Goal: Book appointment/travel/reservation

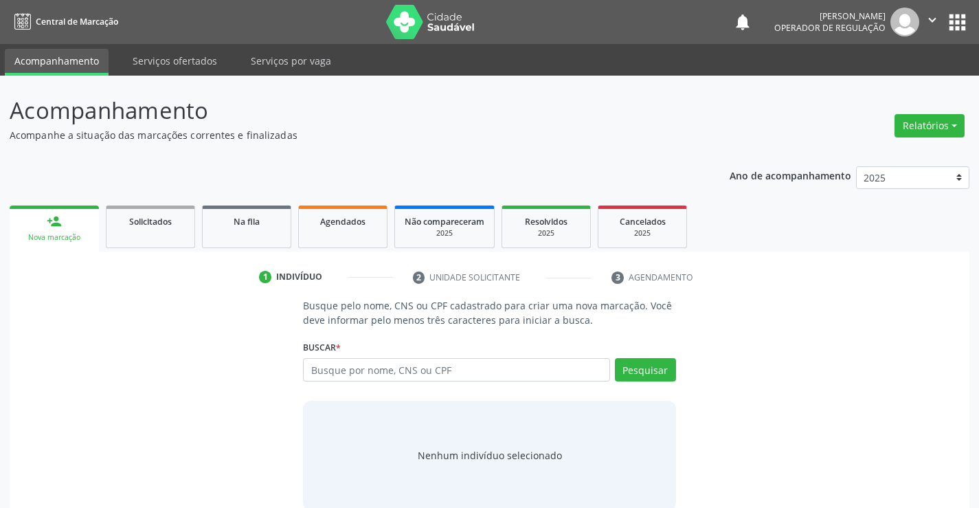
click at [413, 364] on input "text" at bounding box center [456, 369] width 307 height 23
type input "[PERSON_NAME]"
click at [629, 376] on button "Pesquisar" at bounding box center [645, 369] width 61 height 23
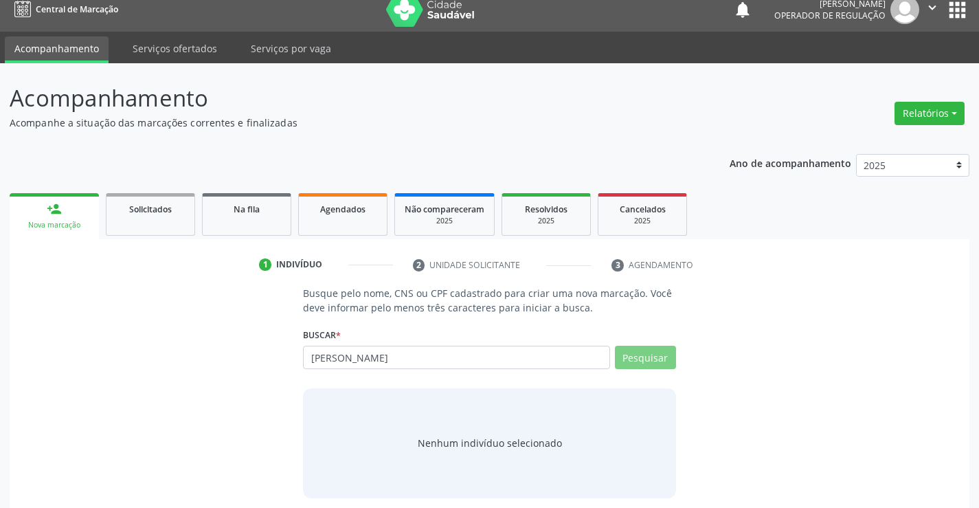
scroll to position [22, 0]
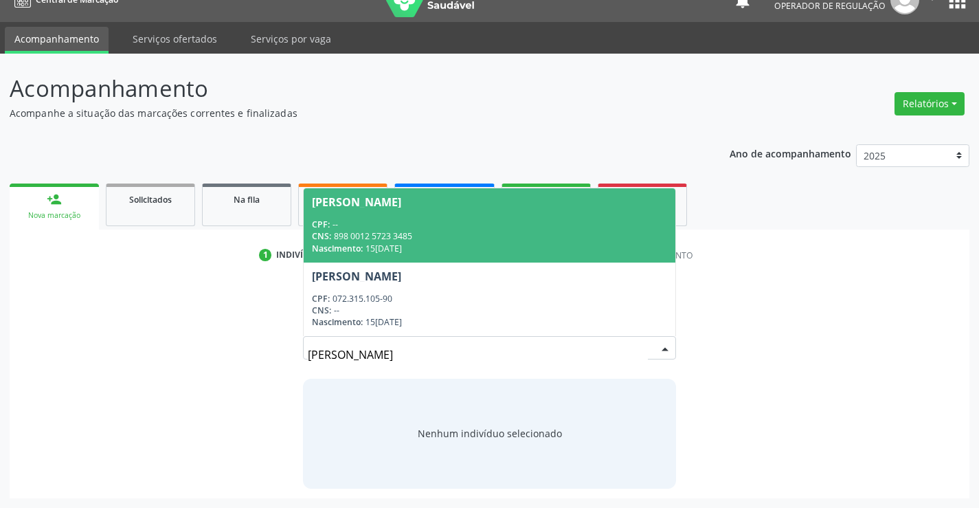
click at [369, 241] on div "CNS: 898 0012 5723 3485" at bounding box center [489, 236] width 355 height 12
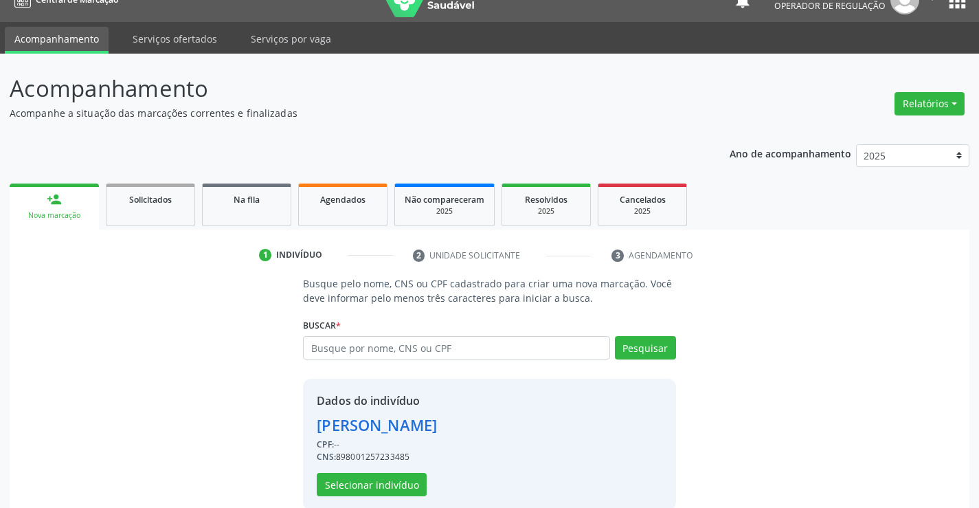
scroll to position [43, 0]
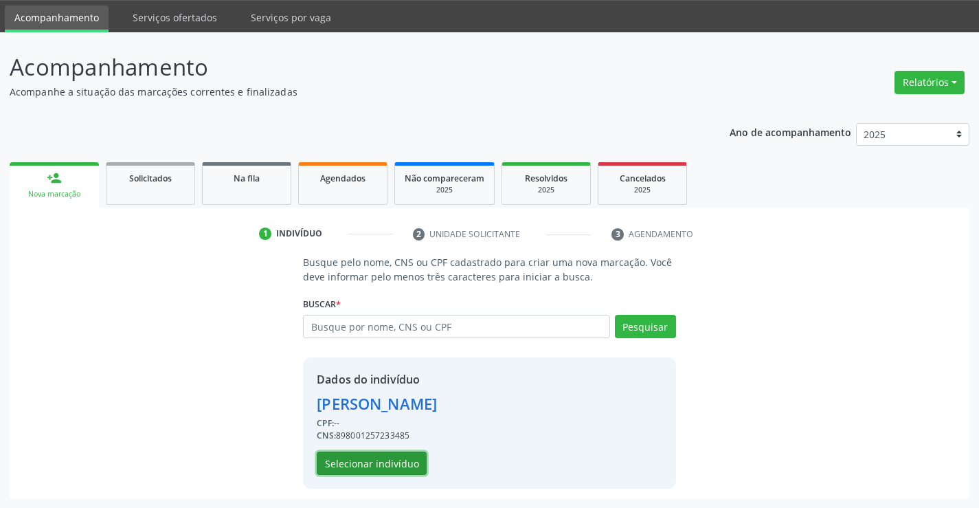
click at [357, 461] on button "Selecionar indivíduo" at bounding box center [372, 463] width 110 height 23
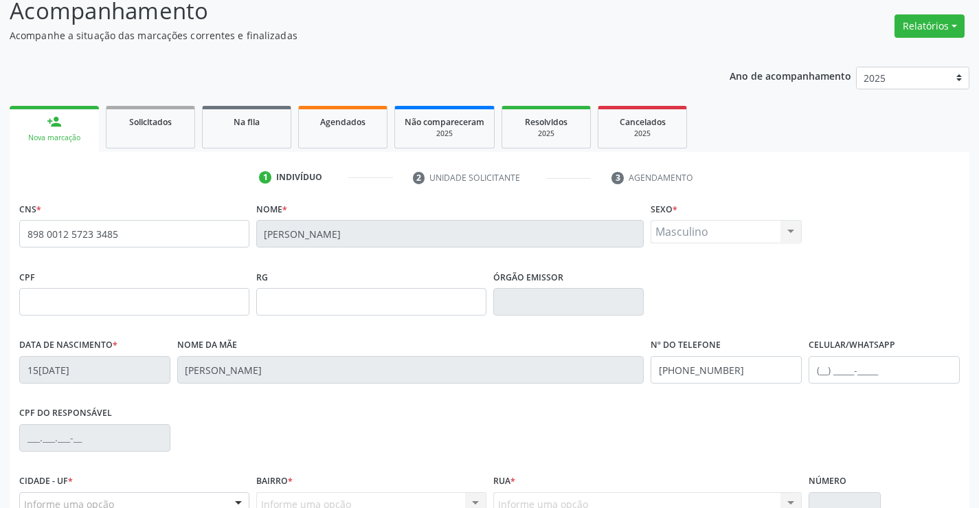
scroll to position [135, 0]
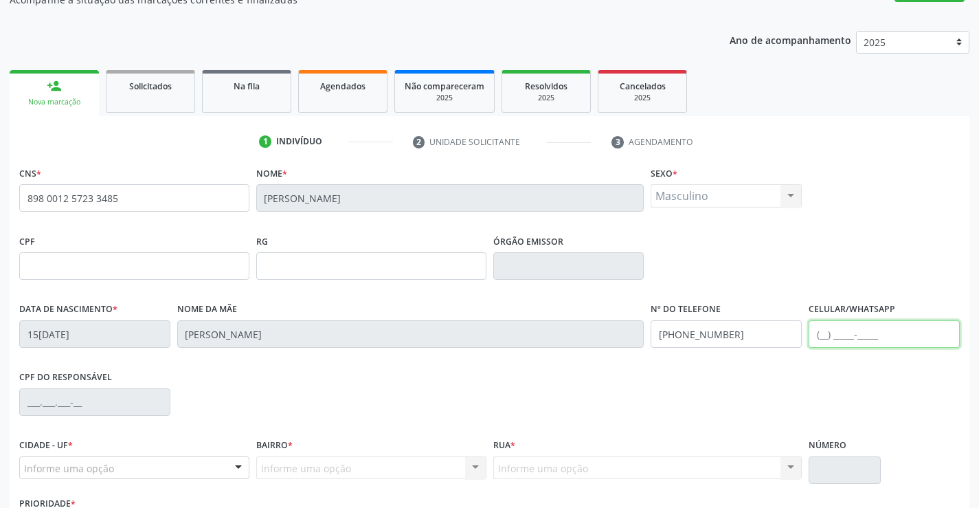
click at [824, 340] on input "text" at bounding box center [884, 333] width 151 height 27
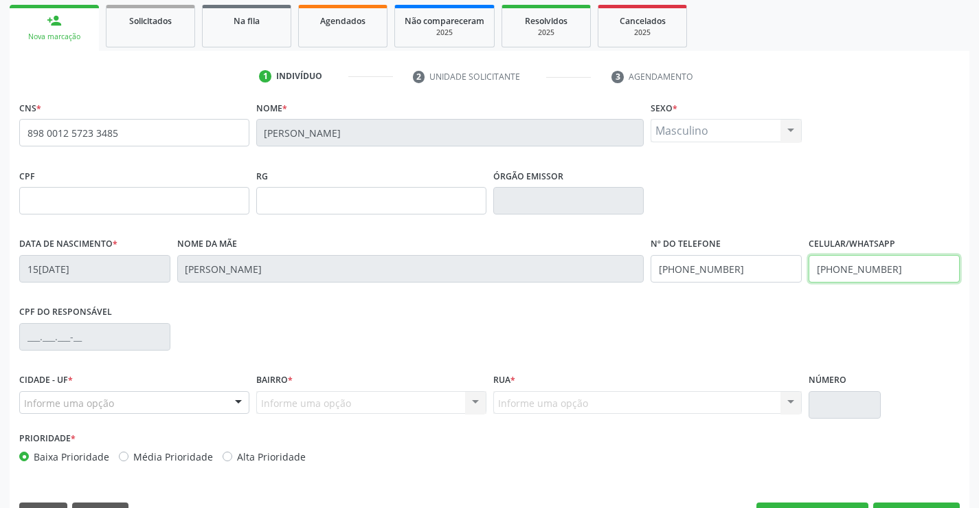
scroll to position [237, 0]
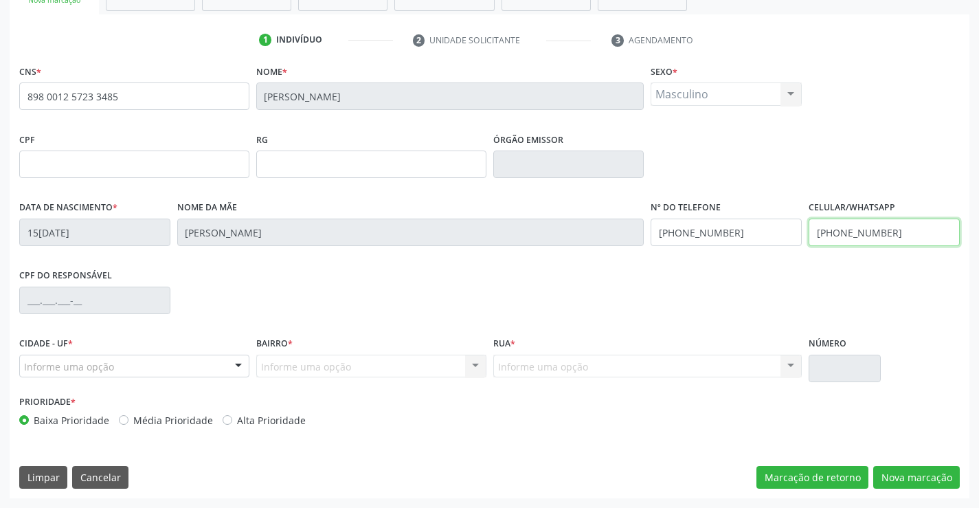
type input "[PHONE_NUMBER]"
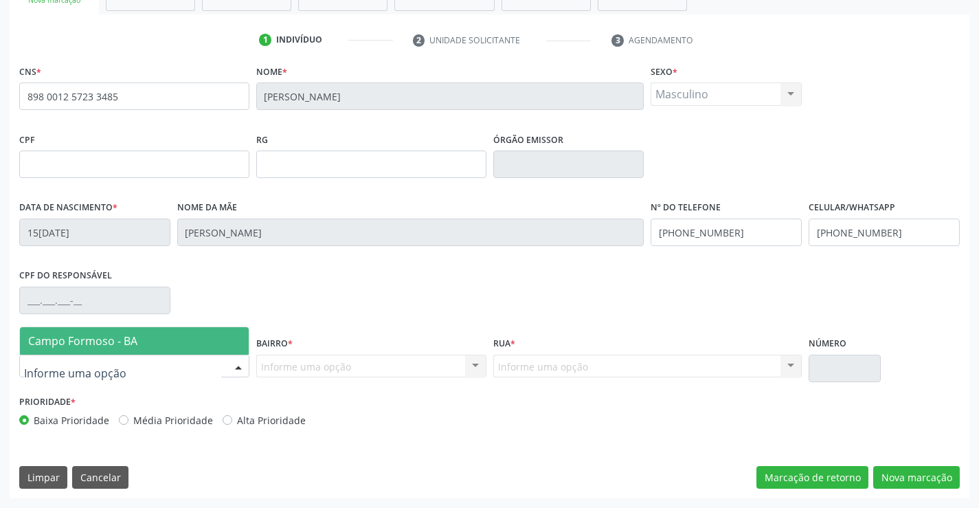
click at [238, 362] on div at bounding box center [238, 366] width 21 height 23
click at [131, 344] on span "Campo Formoso - BA" at bounding box center [82, 340] width 109 height 15
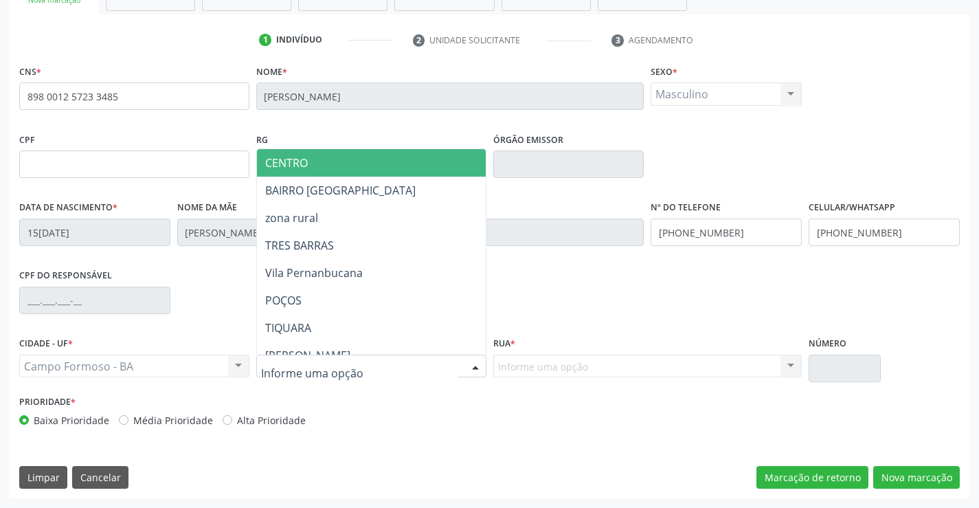
click at [478, 364] on div at bounding box center [475, 366] width 21 height 23
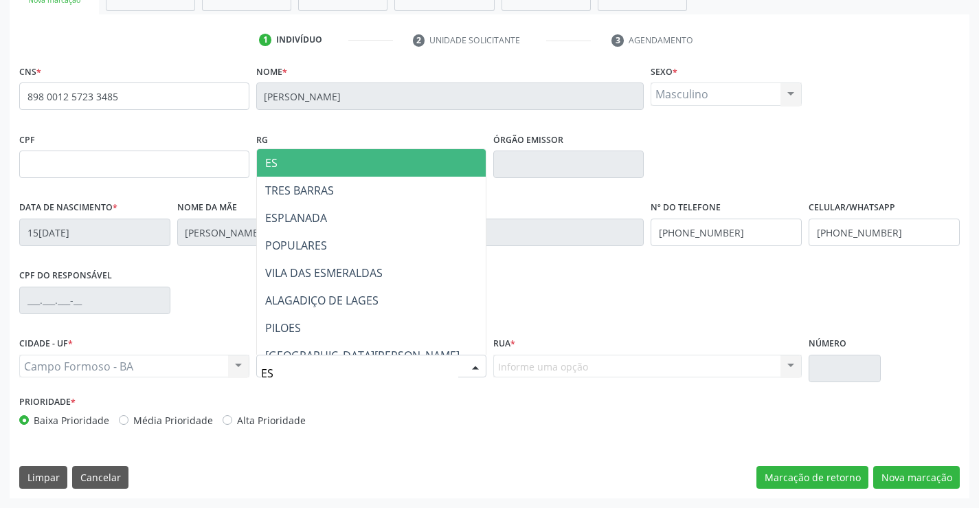
type input "ESP"
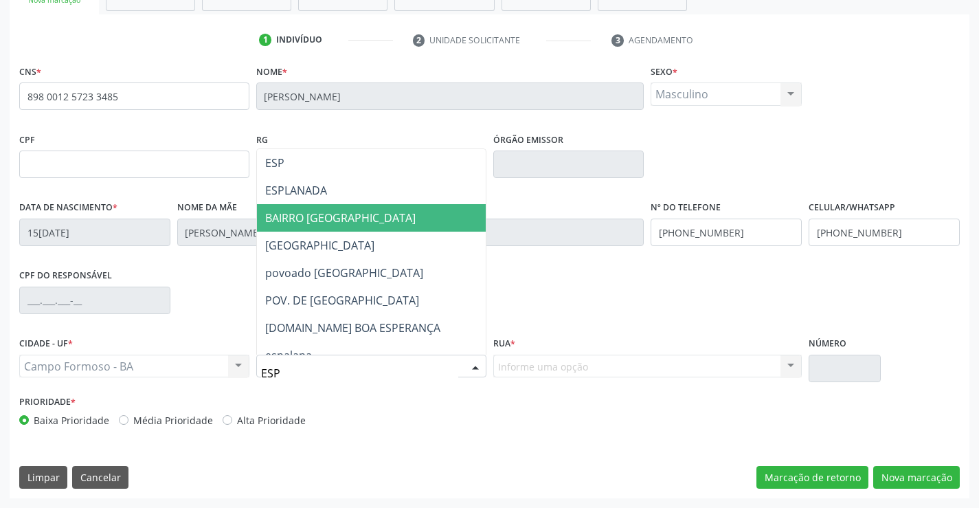
click at [310, 212] on span "BAIRRO [GEOGRAPHIC_DATA]" at bounding box center [340, 217] width 151 height 15
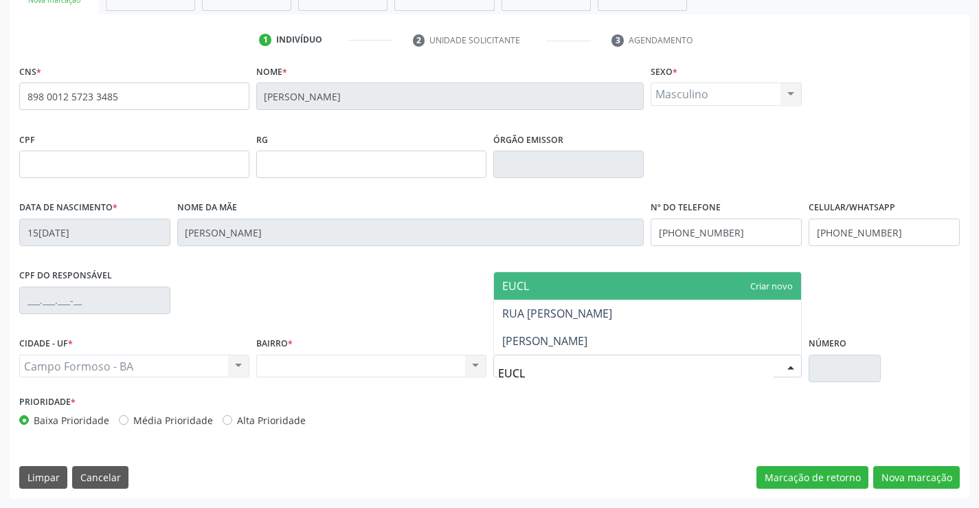
type input "EUCLI"
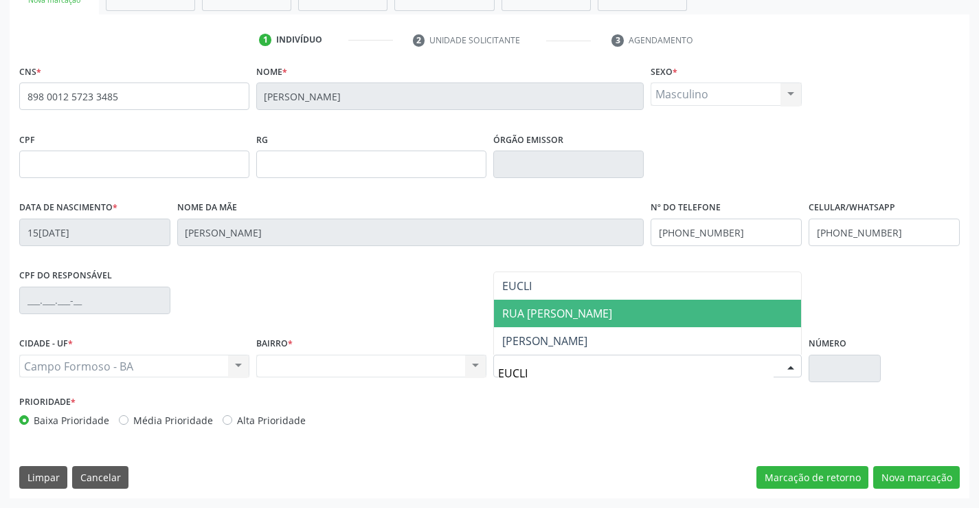
click at [582, 315] on span "RUA [PERSON_NAME]" at bounding box center [557, 313] width 110 height 15
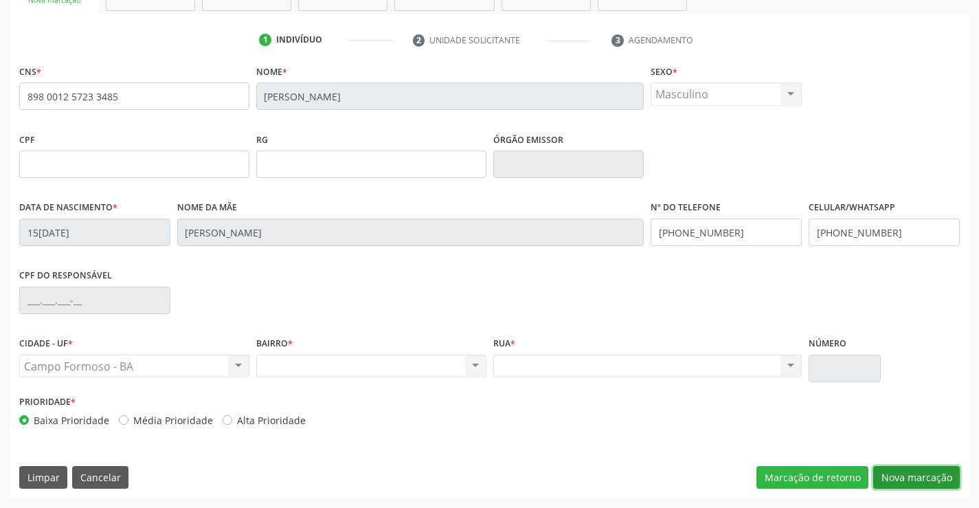
click at [902, 477] on button "Nova marcação" at bounding box center [917, 477] width 87 height 23
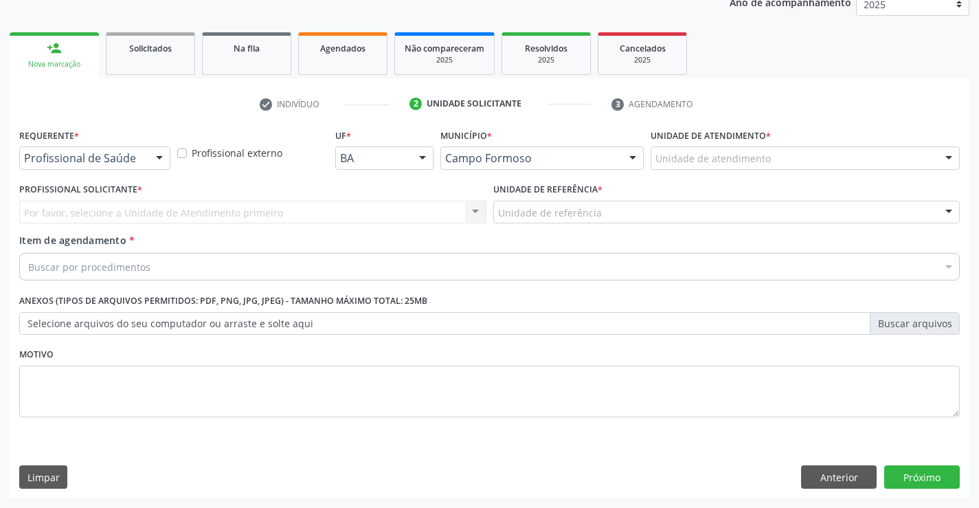
click at [159, 157] on div at bounding box center [159, 158] width 21 height 23
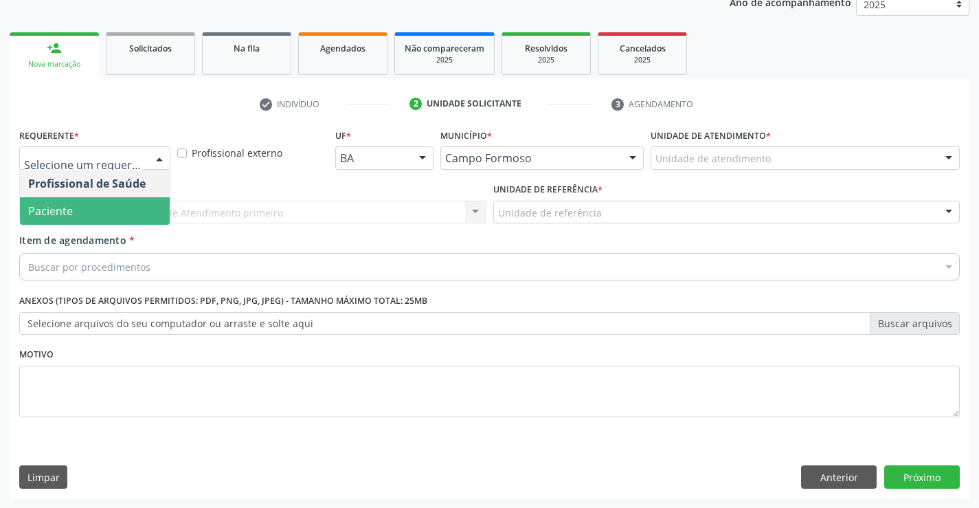
click at [80, 219] on span "Paciente" at bounding box center [95, 210] width 150 height 27
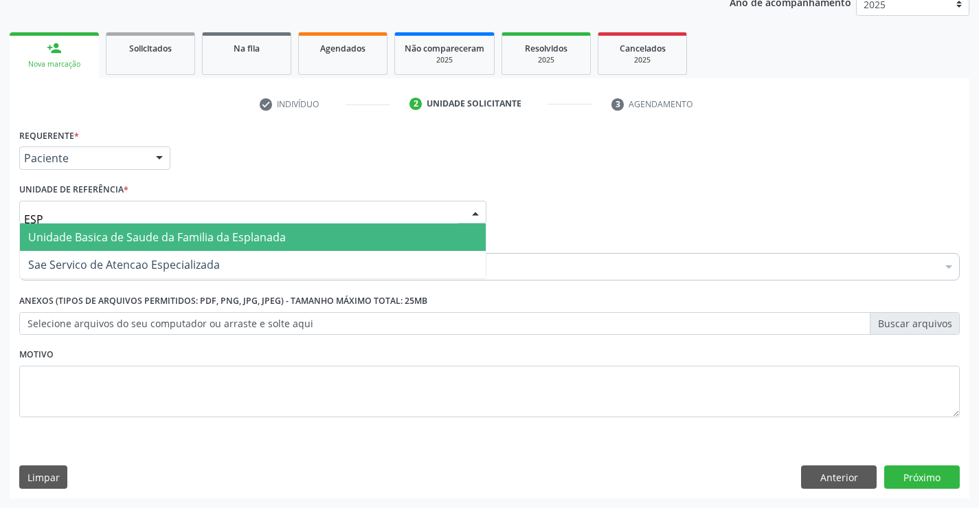
type input "ESPL"
click at [88, 232] on span "Unidade Basica de Saude da Familia da Esplanada" at bounding box center [157, 237] width 258 height 15
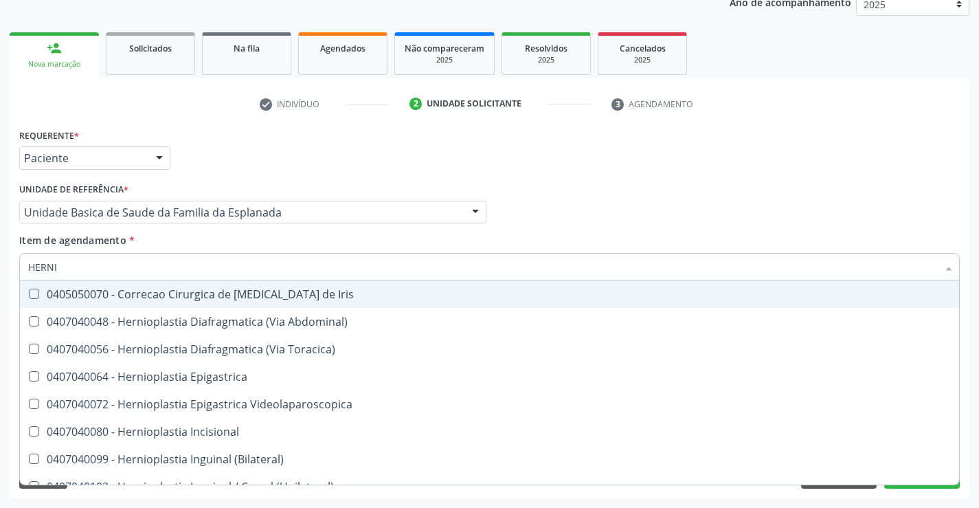
type input "HERNIO"
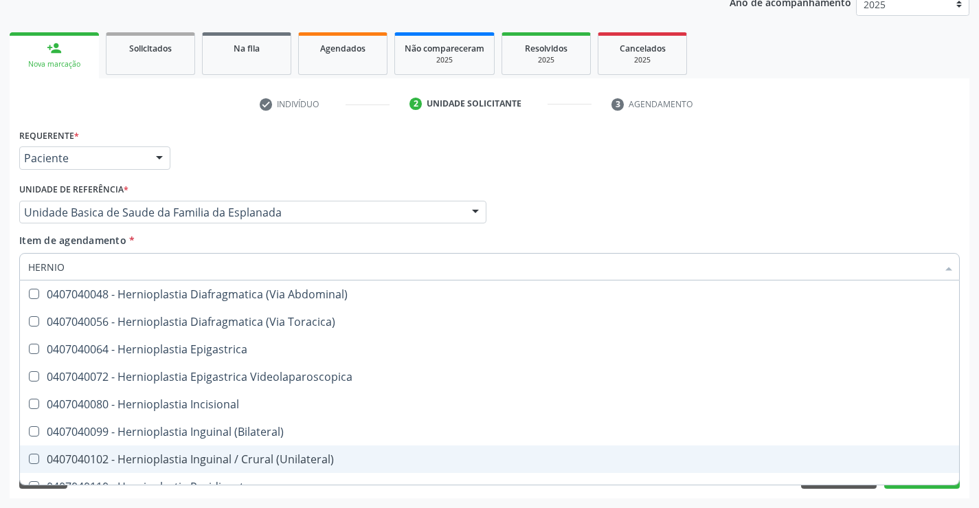
click at [250, 459] on div "0407040102 - Hernioplastia Inguinal / Crural (Unilateral)" at bounding box center [489, 459] width 923 height 11
checkbox \(Unilateral\) "true"
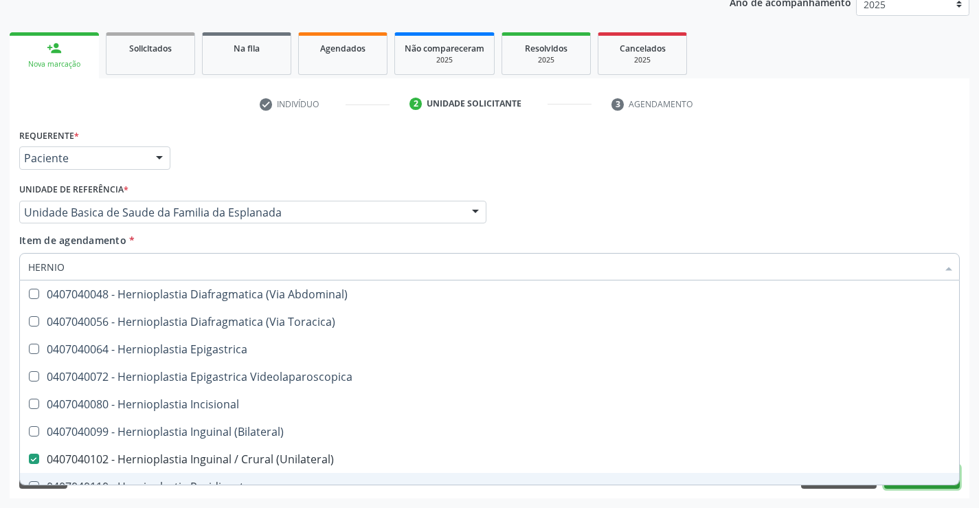
click at [920, 485] on button "Próximo" at bounding box center [923, 476] width 76 height 23
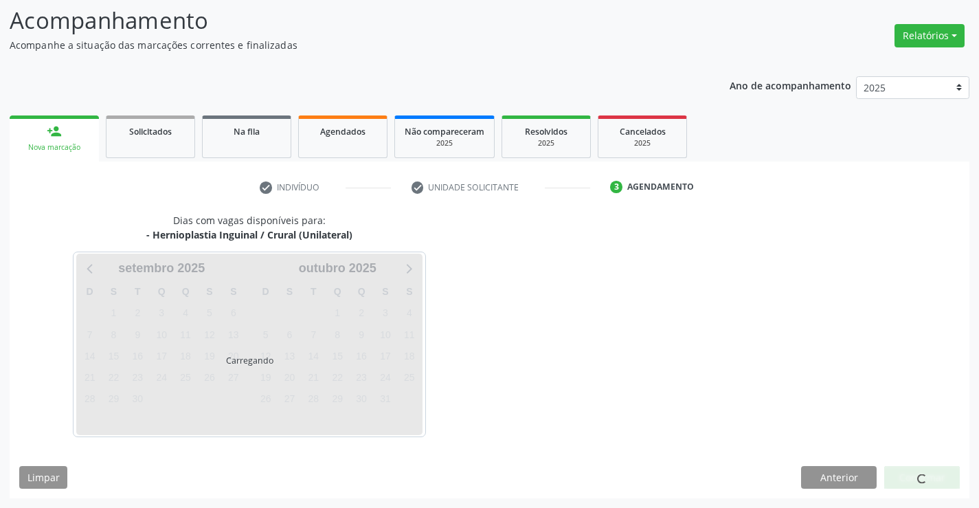
scroll to position [90, 0]
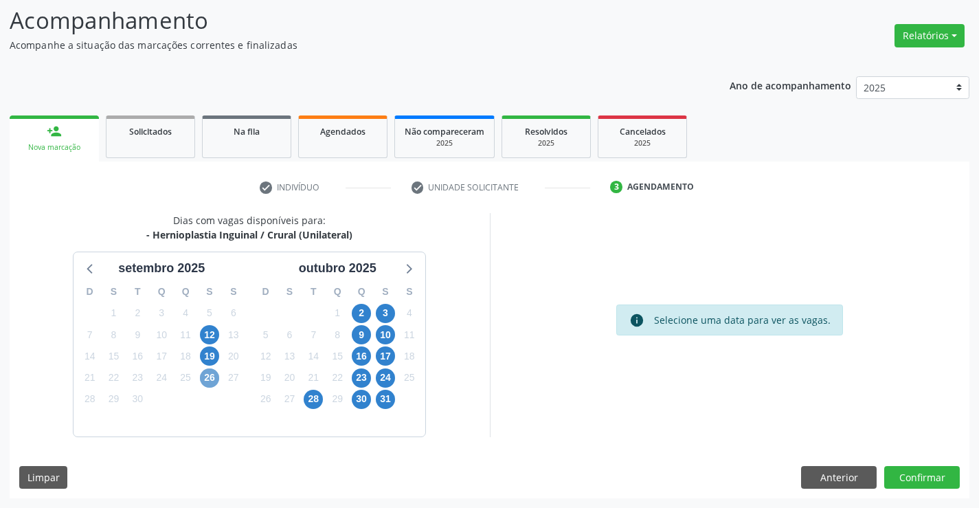
click at [209, 377] on span "26" at bounding box center [209, 377] width 19 height 19
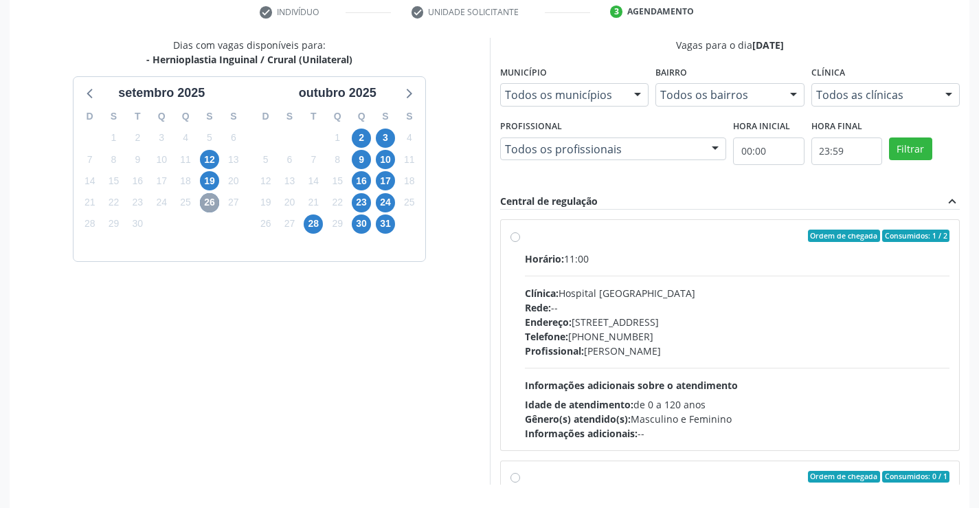
scroll to position [272, 0]
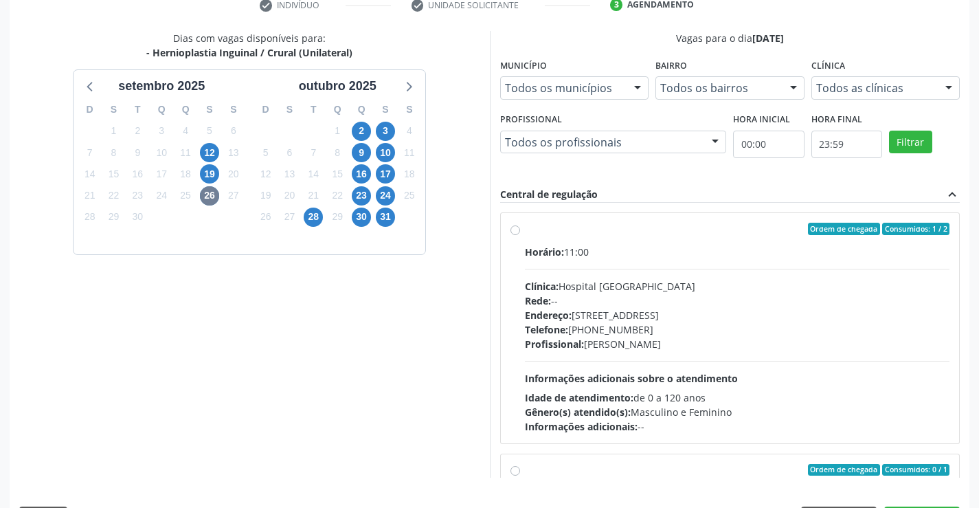
click at [525, 227] on label "Ordem de chegada Consumidos: 1 / 2 Horário: 11:00 Clínica: Hospital [GEOGRAPHIC…" at bounding box center [737, 328] width 425 height 211
click at [511, 227] on input "Ordem de chegada Consumidos: 1 / 2 Horário: 11:00 Clínica: Hospital [GEOGRAPHIC…" at bounding box center [516, 229] width 10 height 12
radio input "true"
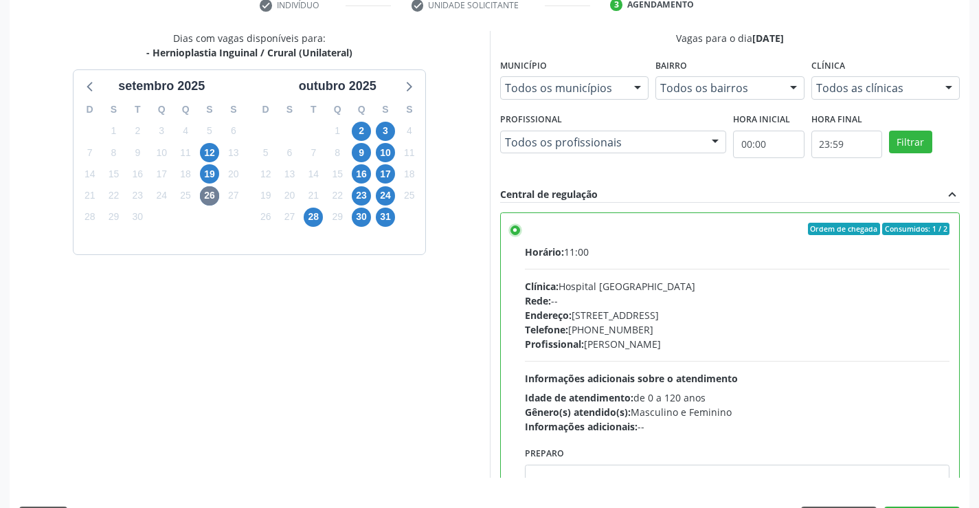
scroll to position [313, 0]
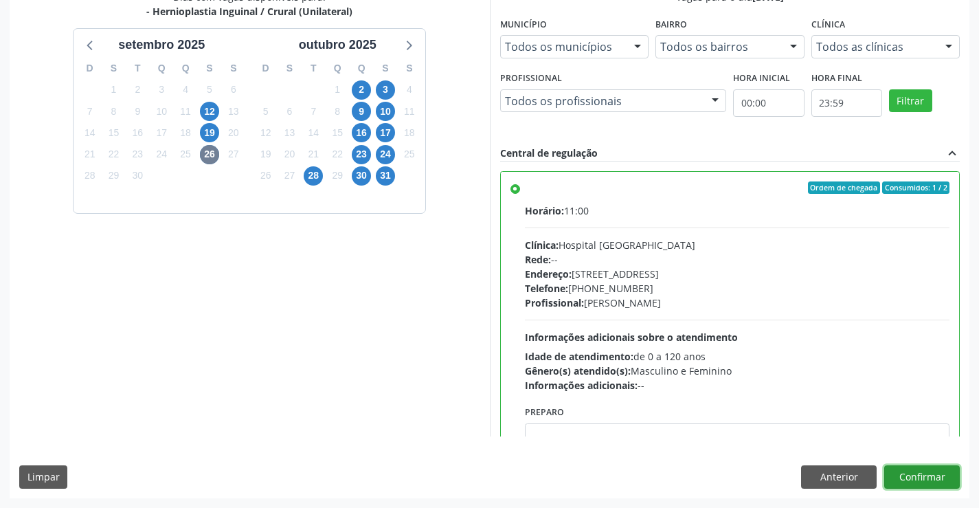
click at [918, 478] on button "Confirmar" at bounding box center [923, 476] width 76 height 23
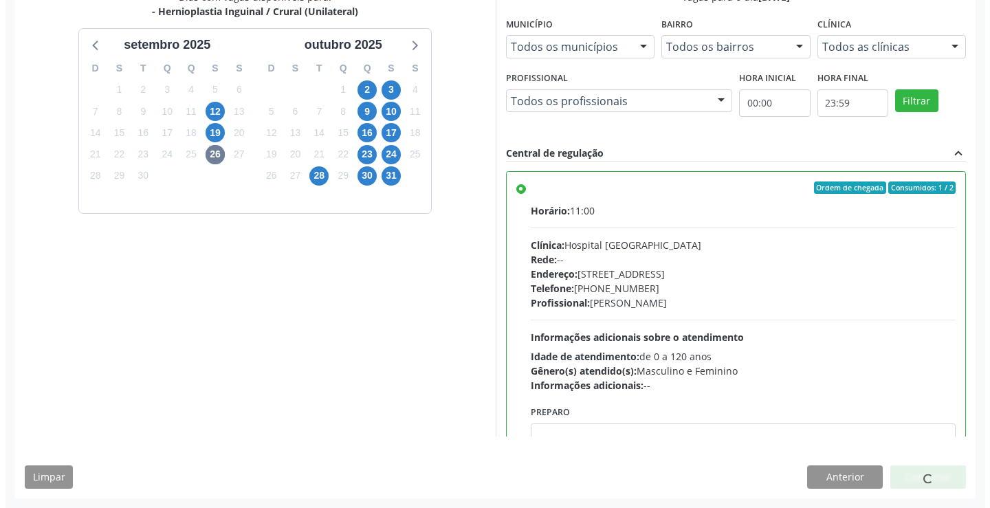
scroll to position [0, 0]
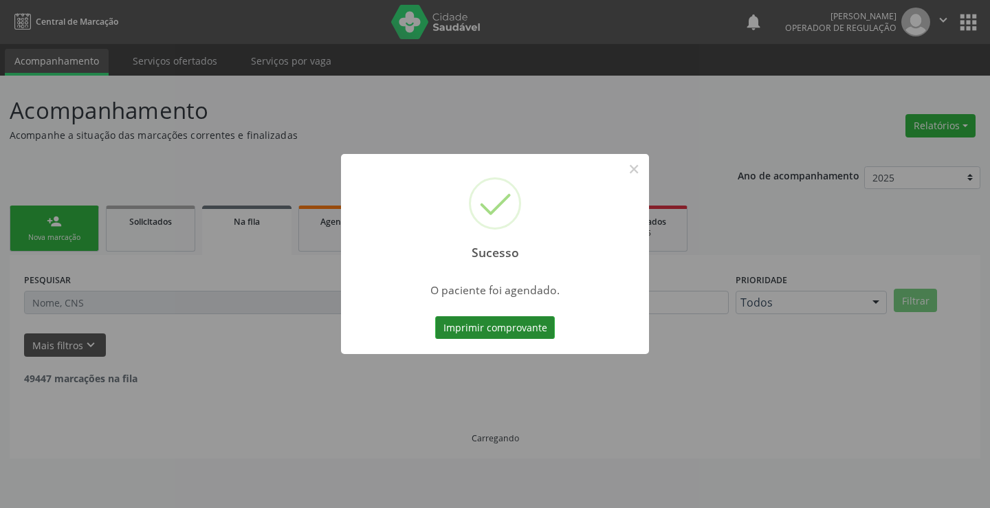
click at [499, 325] on button "Imprimir comprovante" at bounding box center [495, 327] width 120 height 23
